Goal: Task Accomplishment & Management: Use online tool/utility

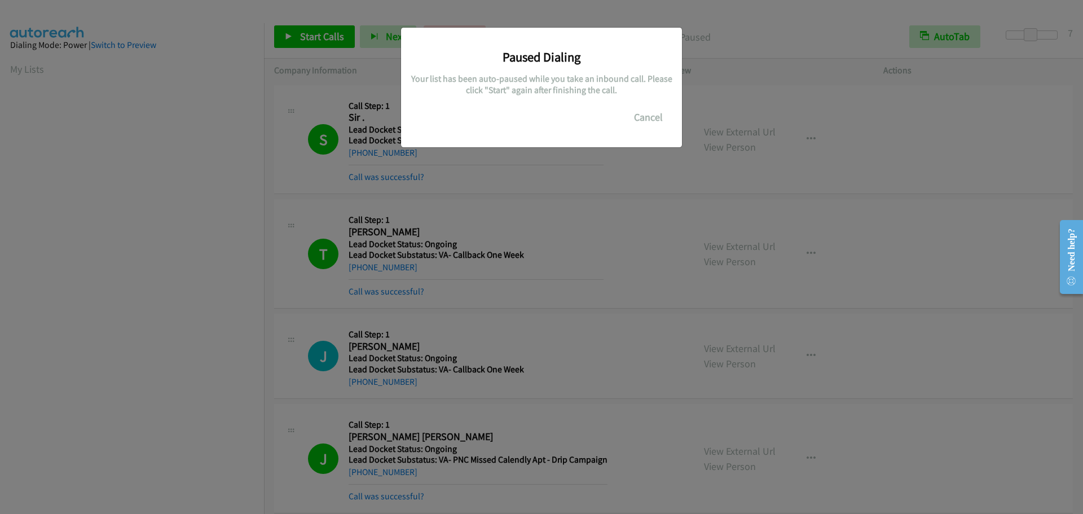
scroll to position [119, 0]
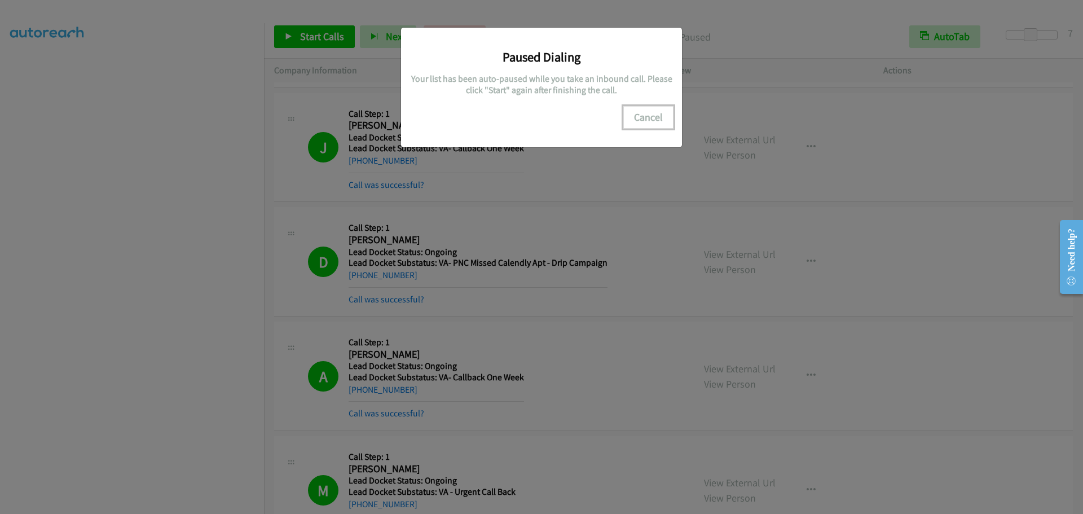
click at [638, 120] on button "Cancel" at bounding box center [648, 117] width 50 height 23
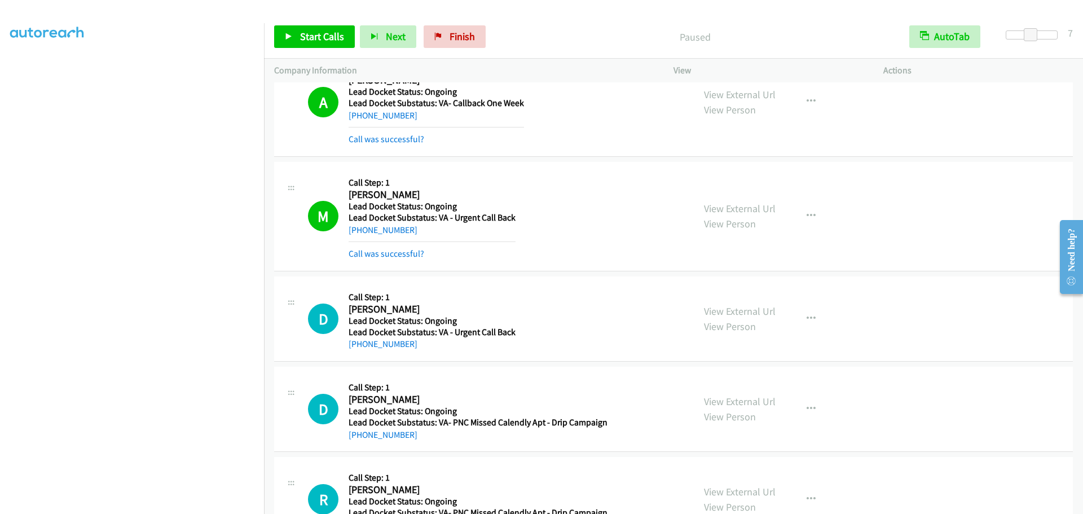
scroll to position [1071, 0]
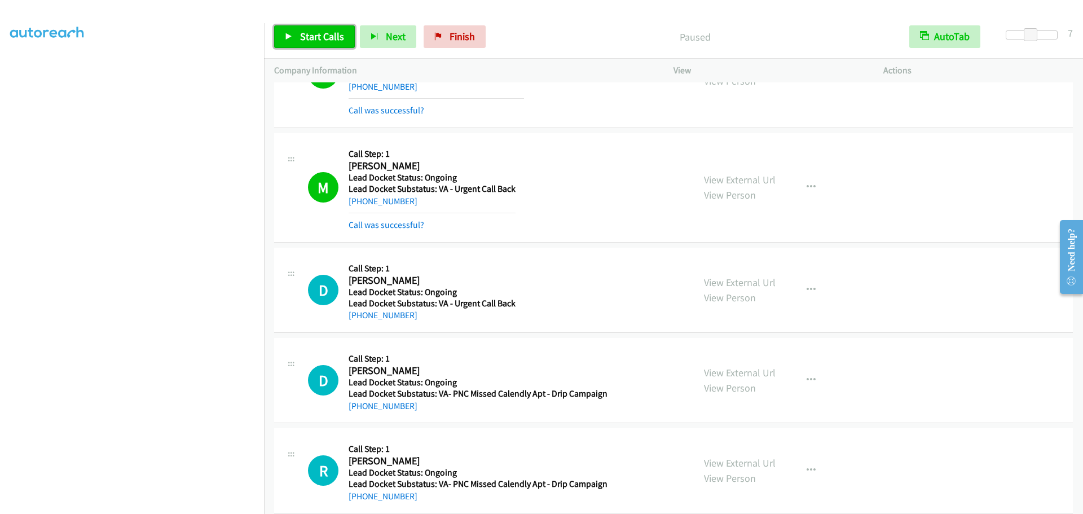
click at [320, 42] on span "Start Calls" at bounding box center [322, 36] width 44 height 13
click at [303, 43] on link "Pause" at bounding box center [305, 36] width 62 height 23
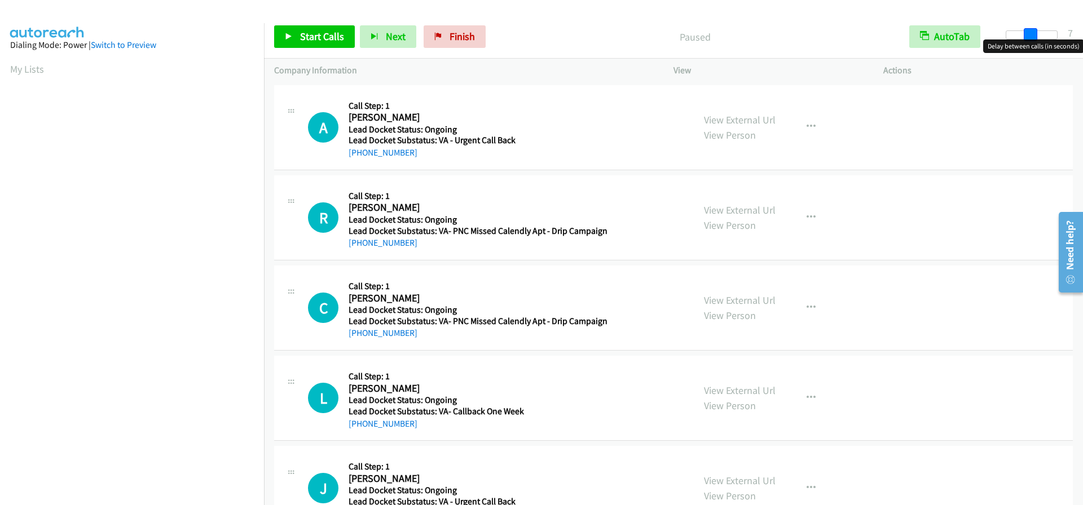
drag, startPoint x: 1010, startPoint y: 39, endPoint x: 1034, endPoint y: 40, distance: 23.7
click at [1034, 40] on body "Start Calls Pause Next Finish Paused AutoTab AutoTab 7 Company Information Info…" at bounding box center [541, 27] width 1083 height 54
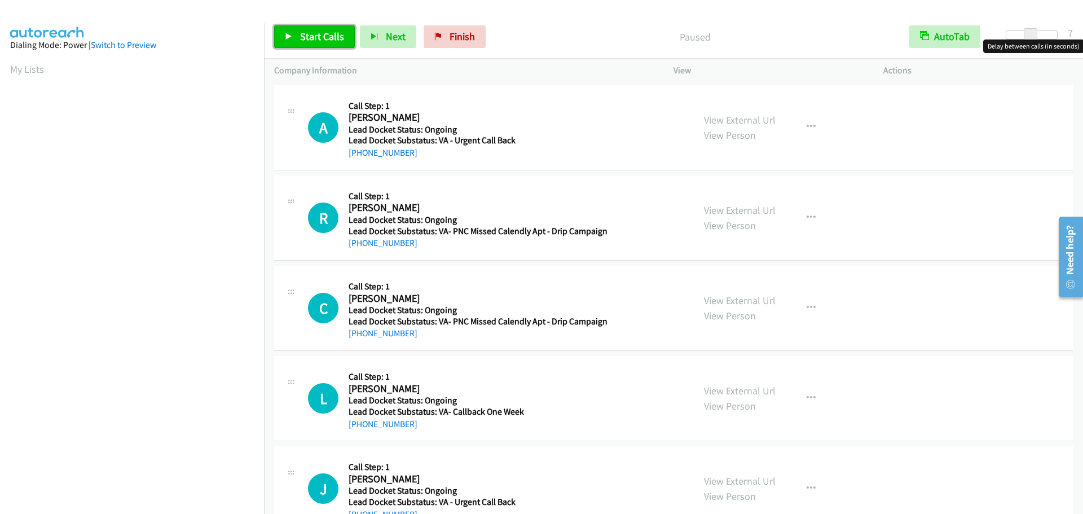
click at [302, 30] on span "Start Calls" at bounding box center [322, 36] width 44 height 13
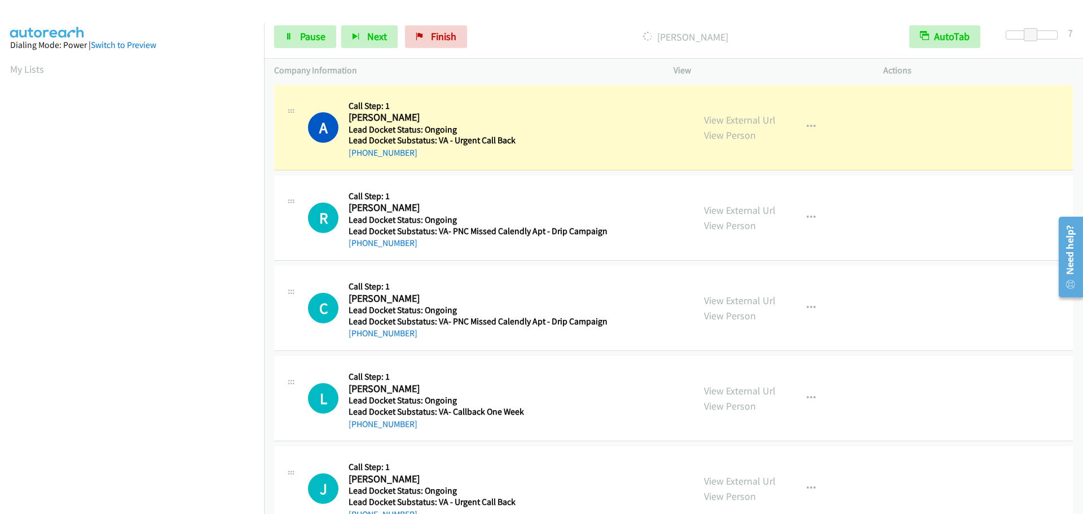
scroll to position [119, 0]
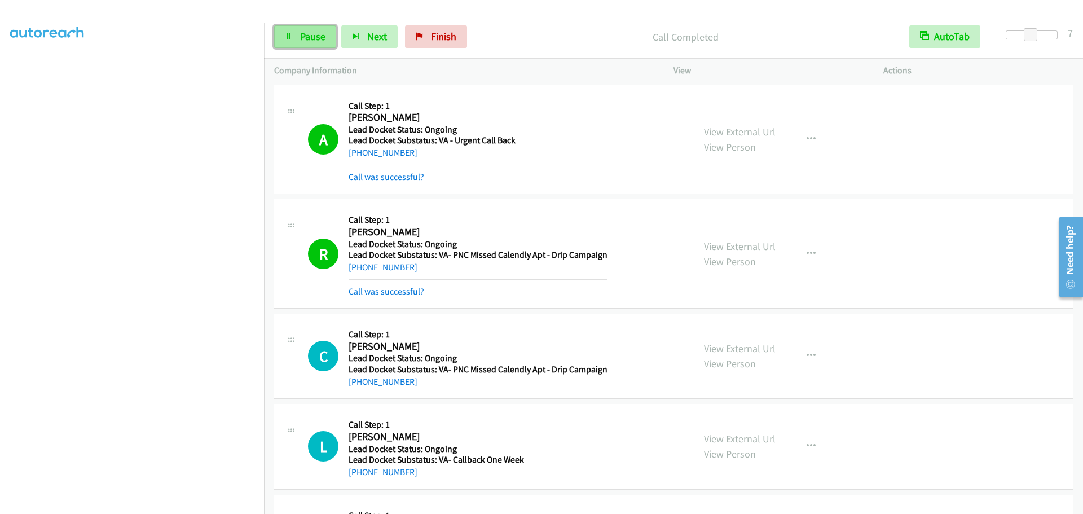
click at [298, 46] on link "Pause" at bounding box center [305, 36] width 62 height 23
click at [297, 28] on link "Start Calls" at bounding box center [314, 36] width 81 height 23
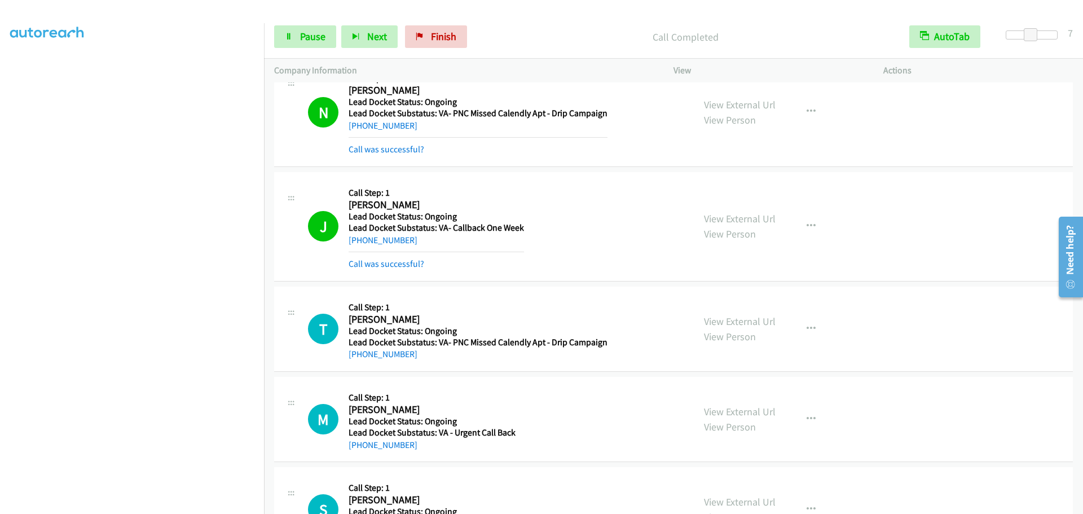
scroll to position [1088, 0]
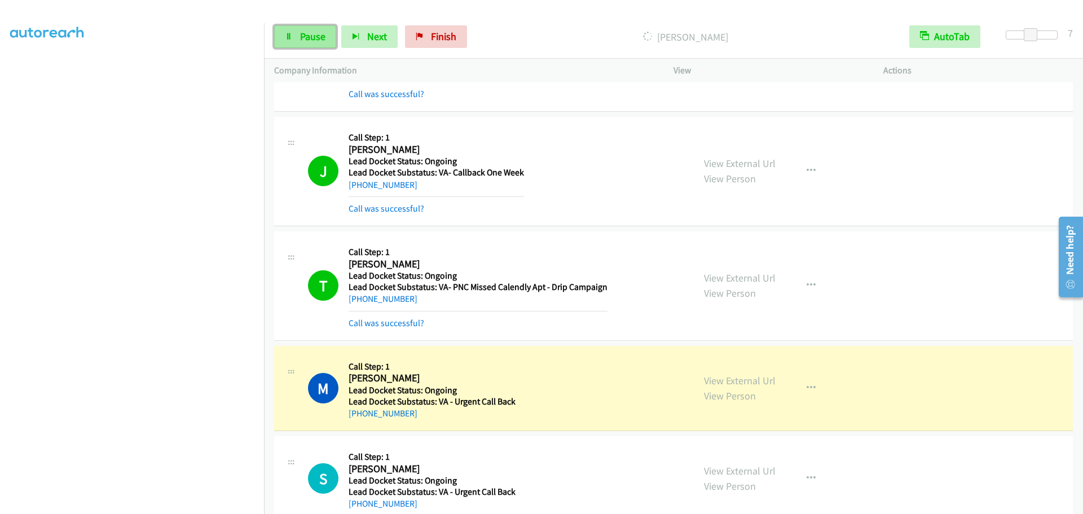
click at [302, 30] on span "Pause" at bounding box center [312, 36] width 25 height 13
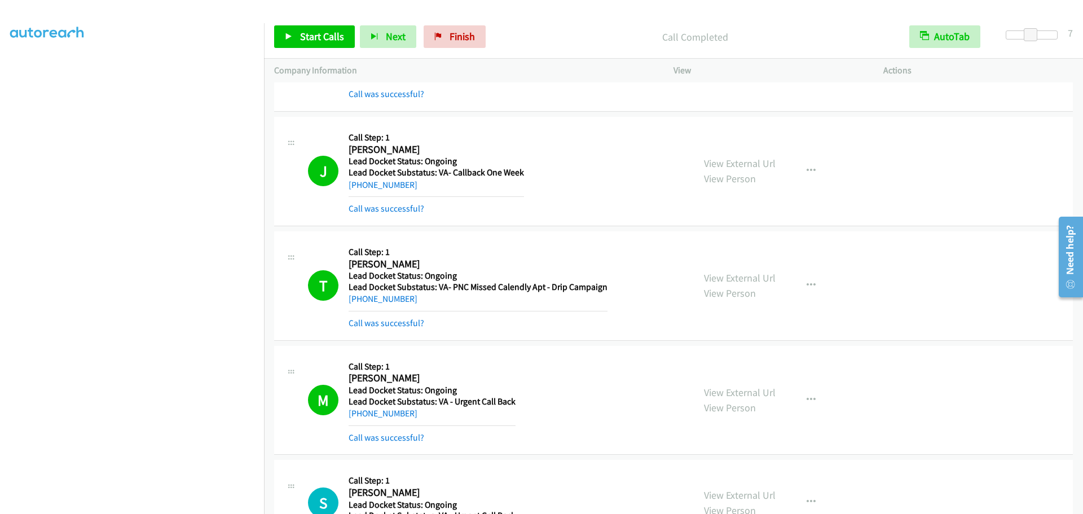
click at [326, 23] on div "Start Calls Pause Next Finish Call Completed AutoTab AutoTab 7" at bounding box center [673, 36] width 819 height 43
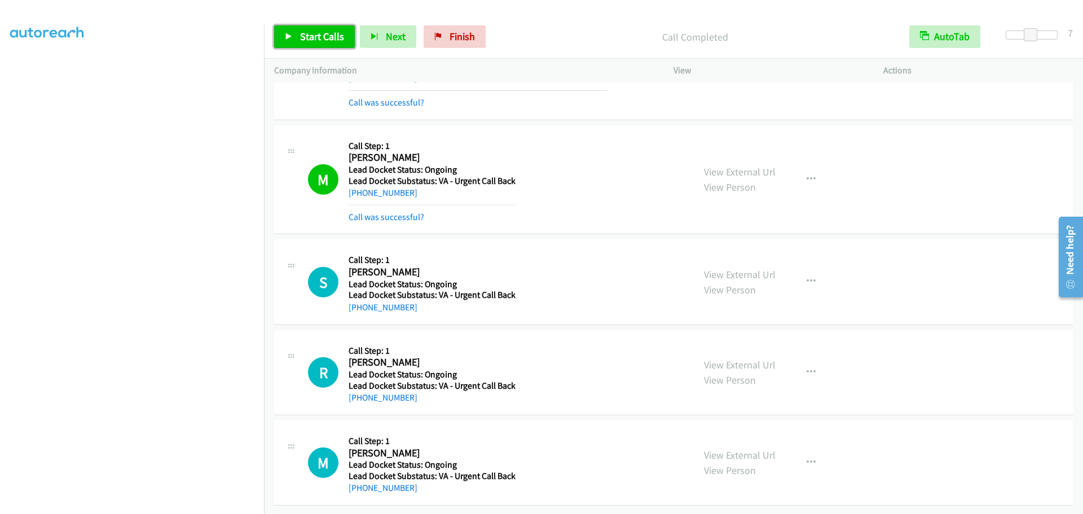
click at [325, 37] on span "Start Calls" at bounding box center [322, 36] width 44 height 13
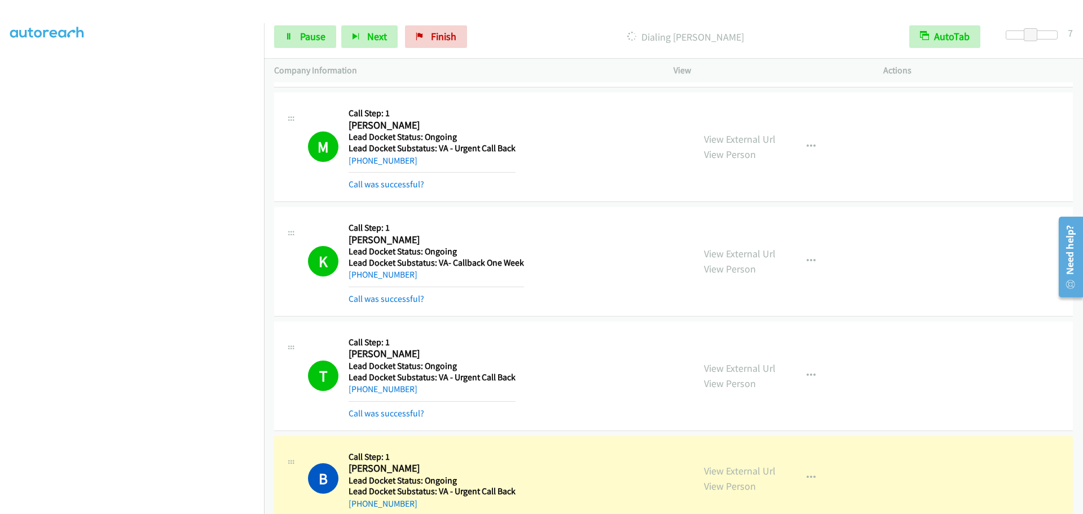
scroll to position [1979, 0]
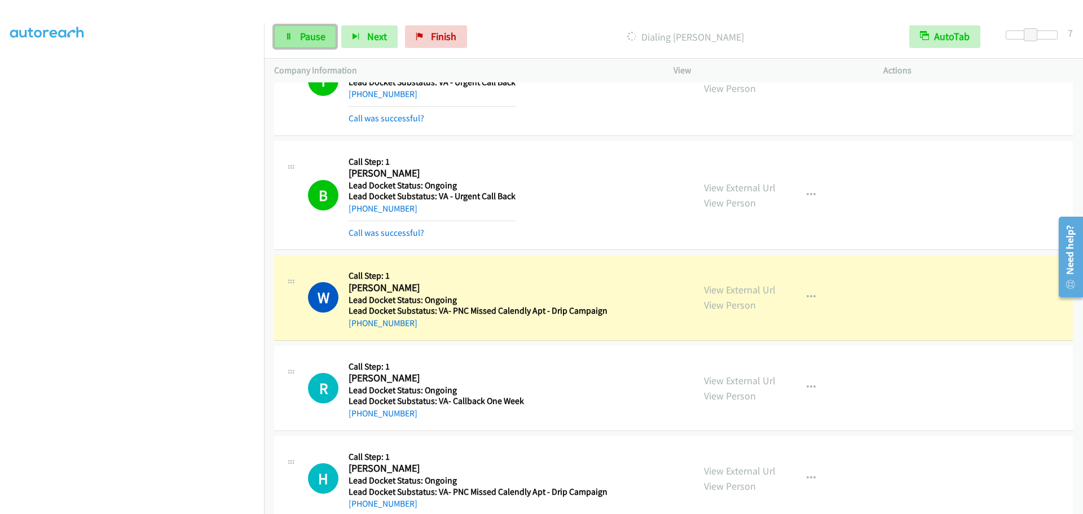
click at [309, 41] on span "Pause" at bounding box center [312, 36] width 25 height 13
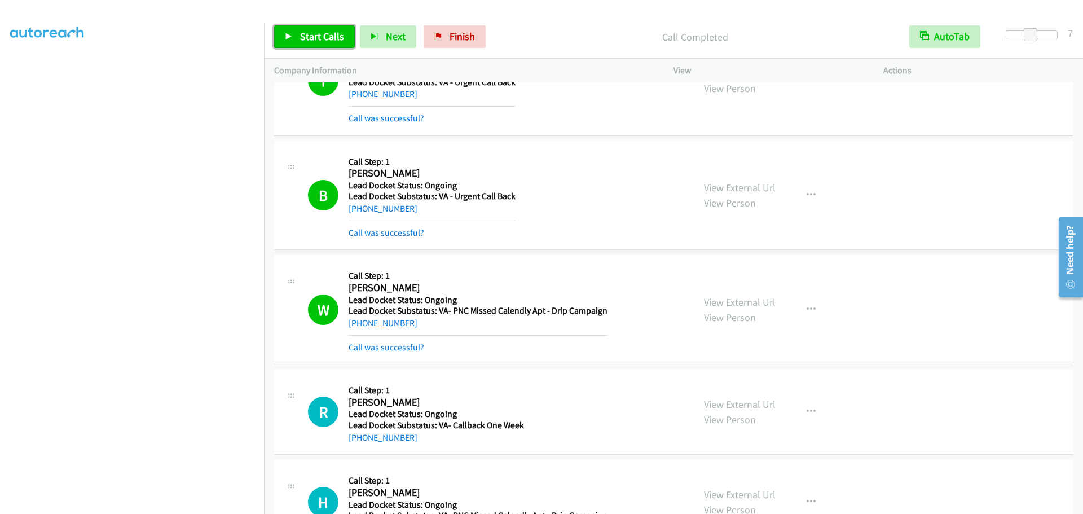
click at [293, 38] on link "Start Calls" at bounding box center [314, 36] width 81 height 23
click at [295, 40] on link "Pause" at bounding box center [305, 36] width 62 height 23
click at [303, 39] on span "Start Calls" at bounding box center [322, 36] width 44 height 13
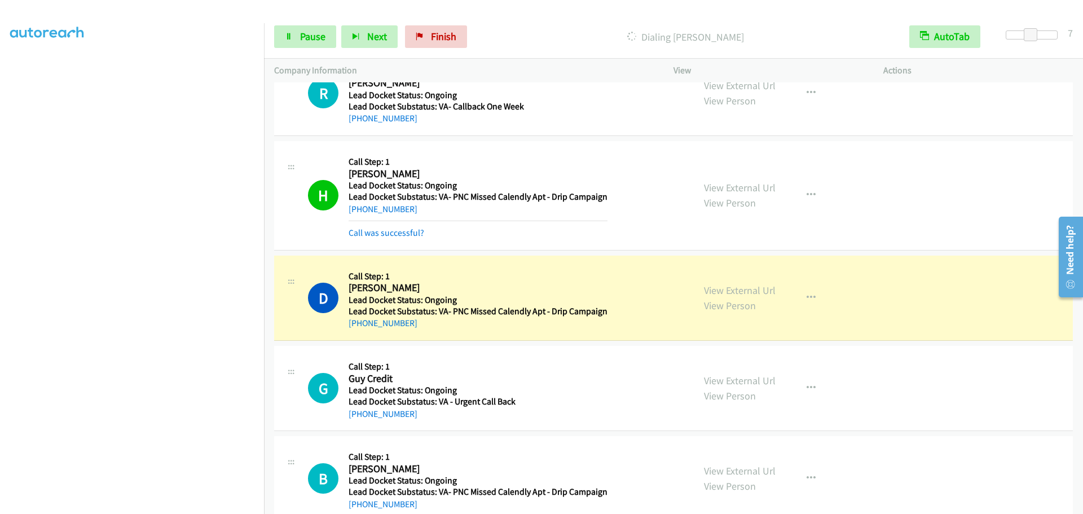
scroll to position [2346, 0]
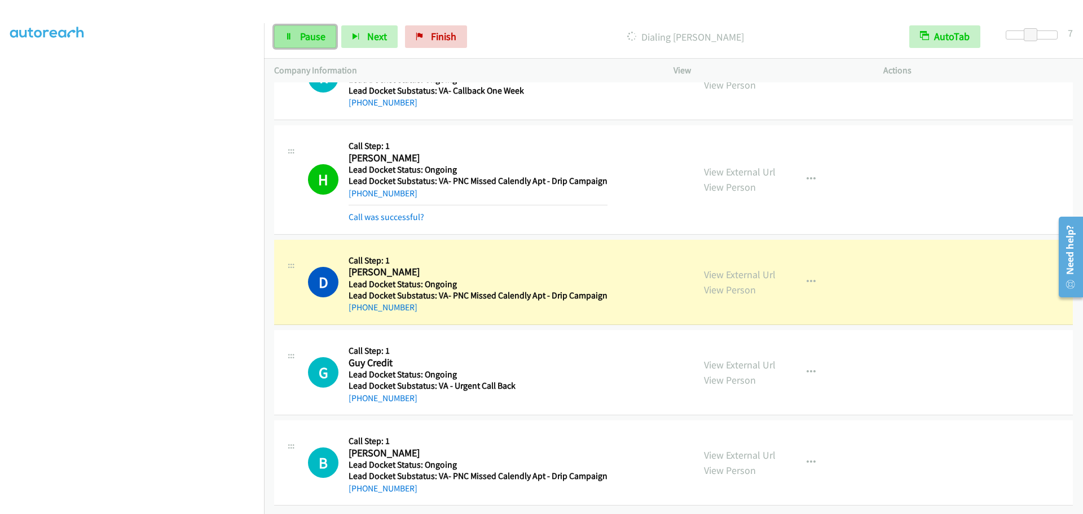
click at [302, 38] on span "Pause" at bounding box center [312, 36] width 25 height 13
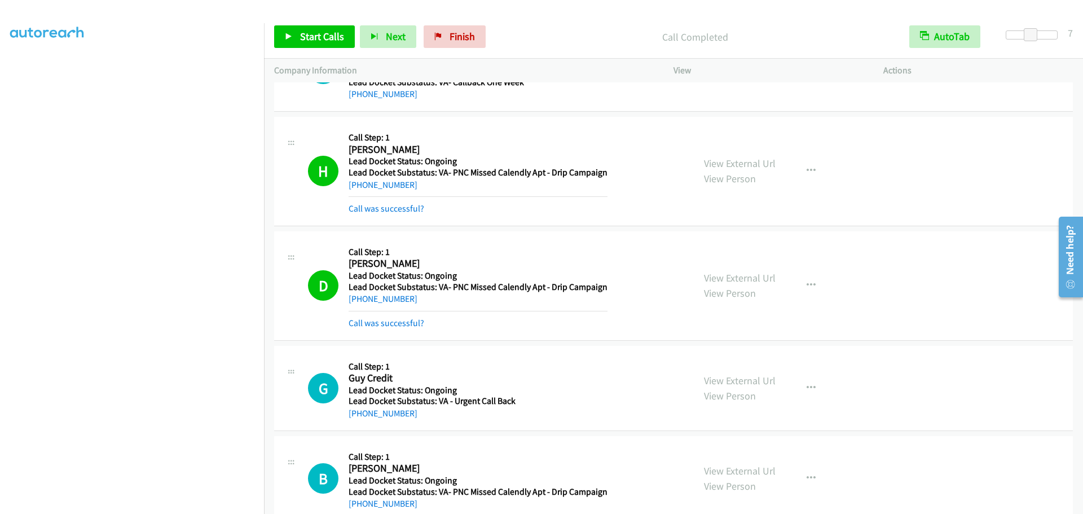
scroll to position [2369, 0]
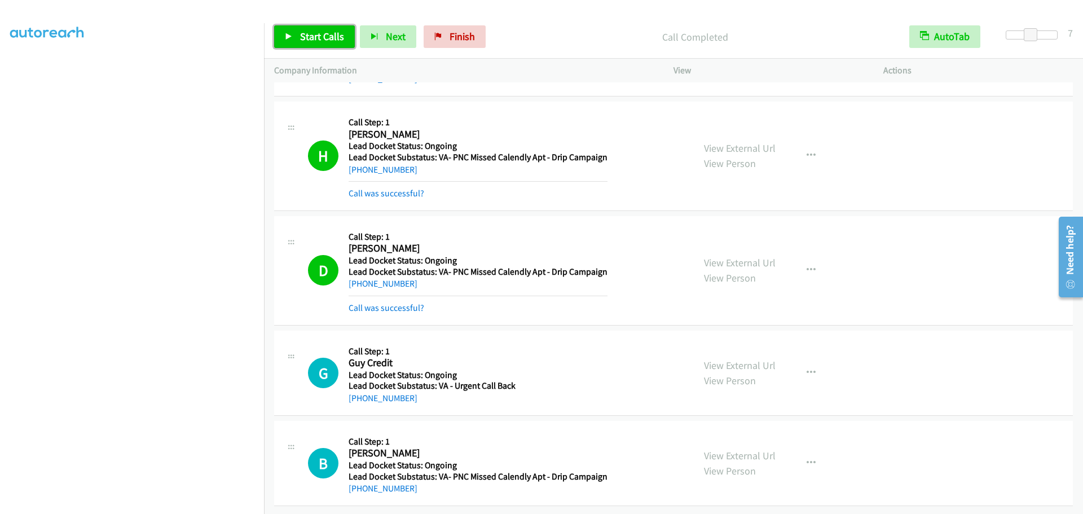
click at [307, 39] on span "Start Calls" at bounding box center [322, 36] width 44 height 13
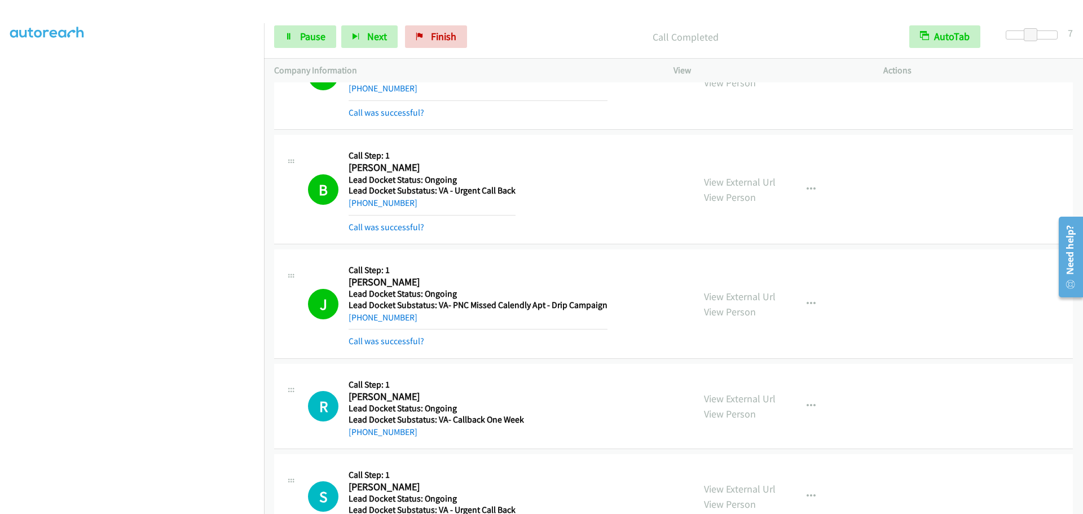
scroll to position [3290, 0]
